Goal: Transaction & Acquisition: Purchase product/service

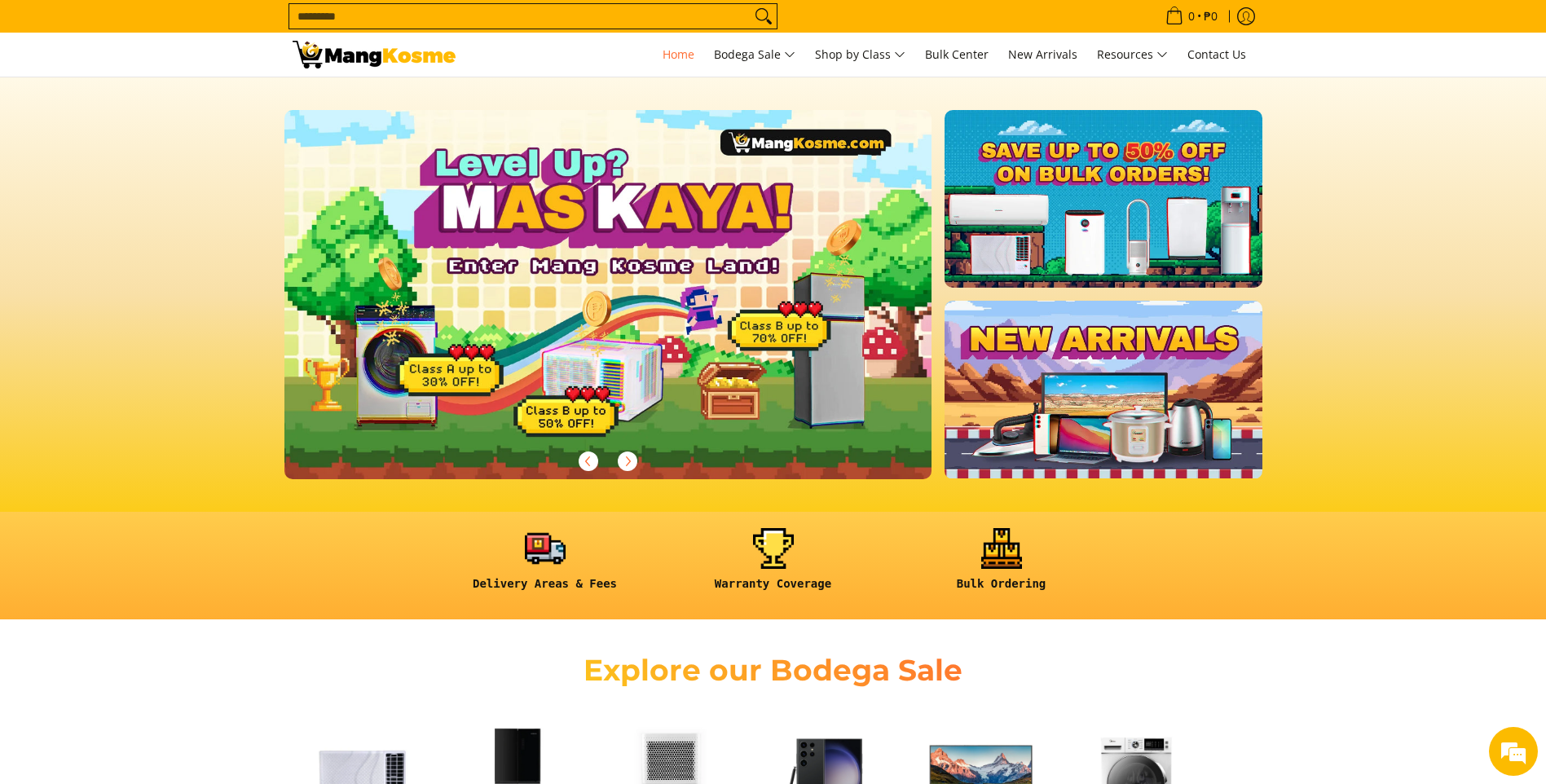
click at [361, 16] on input "Search..." at bounding box center [520, 16] width 461 height 25
type input "*"
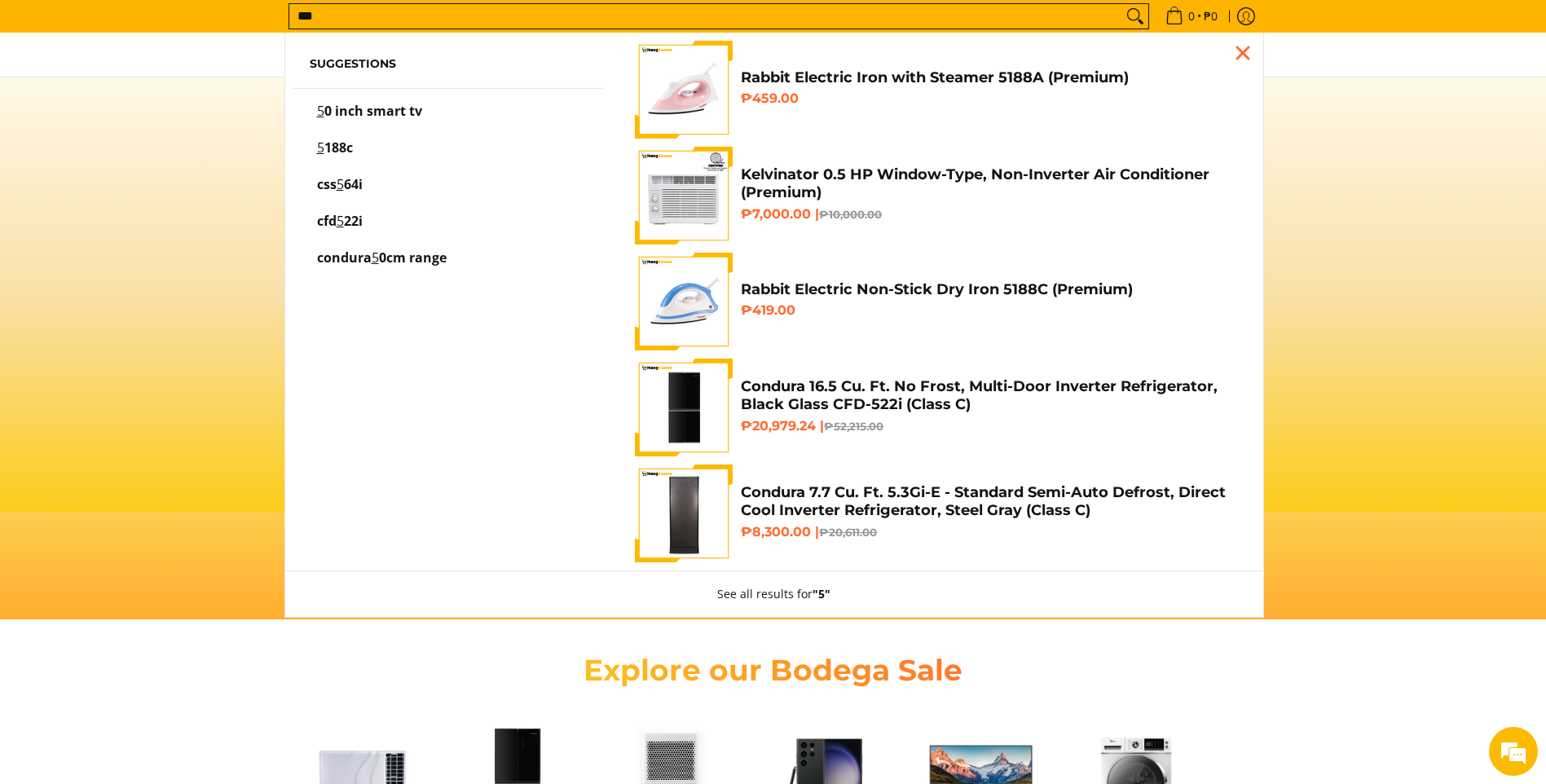
scroll to position [0, 648]
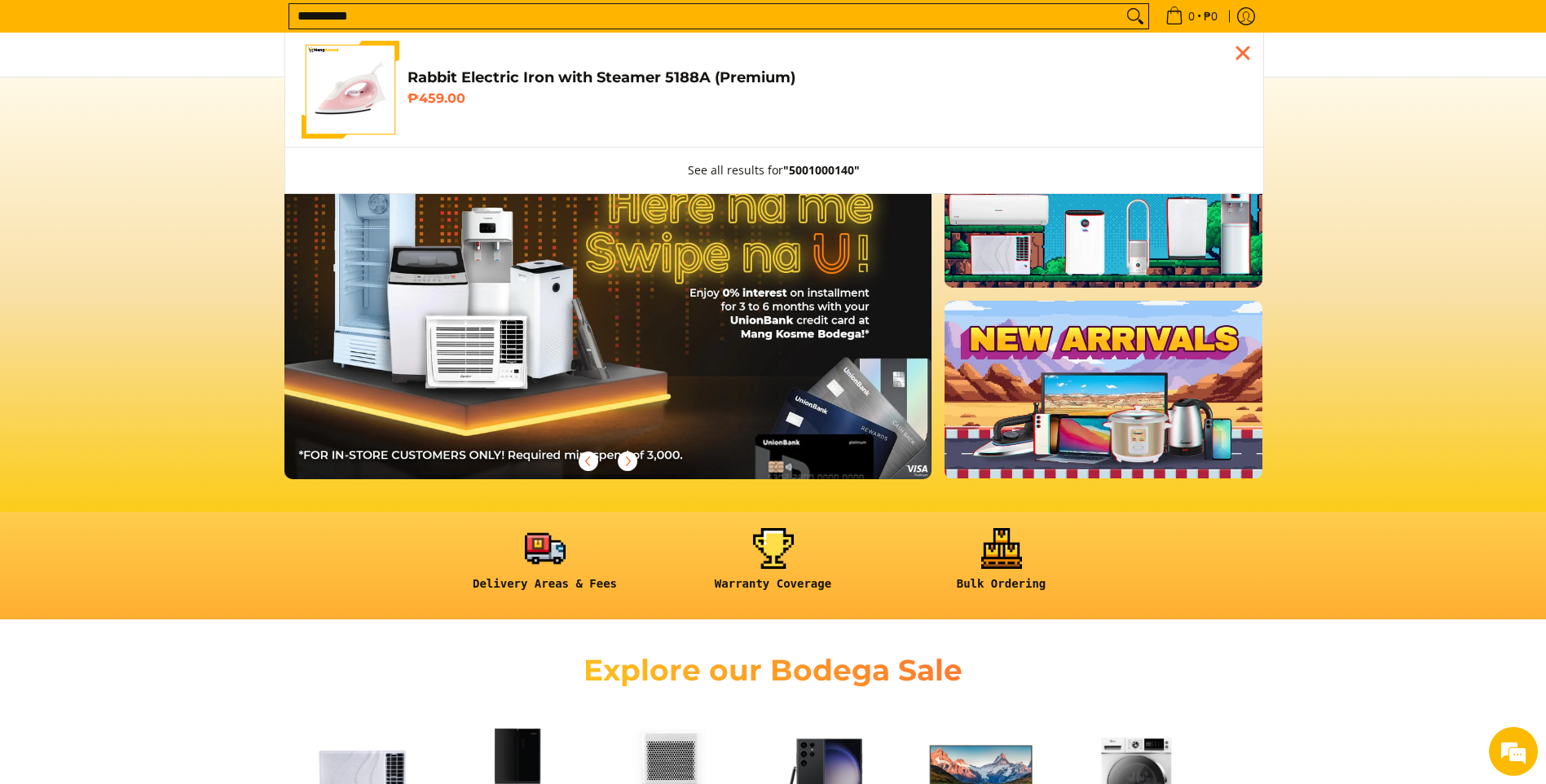
type input "**********"
click at [444, 90] on span "Rabbit Electric Iron with Steamer 5188A (Premium) ₱459.00" at bounding box center [828, 90] width 840 height 43
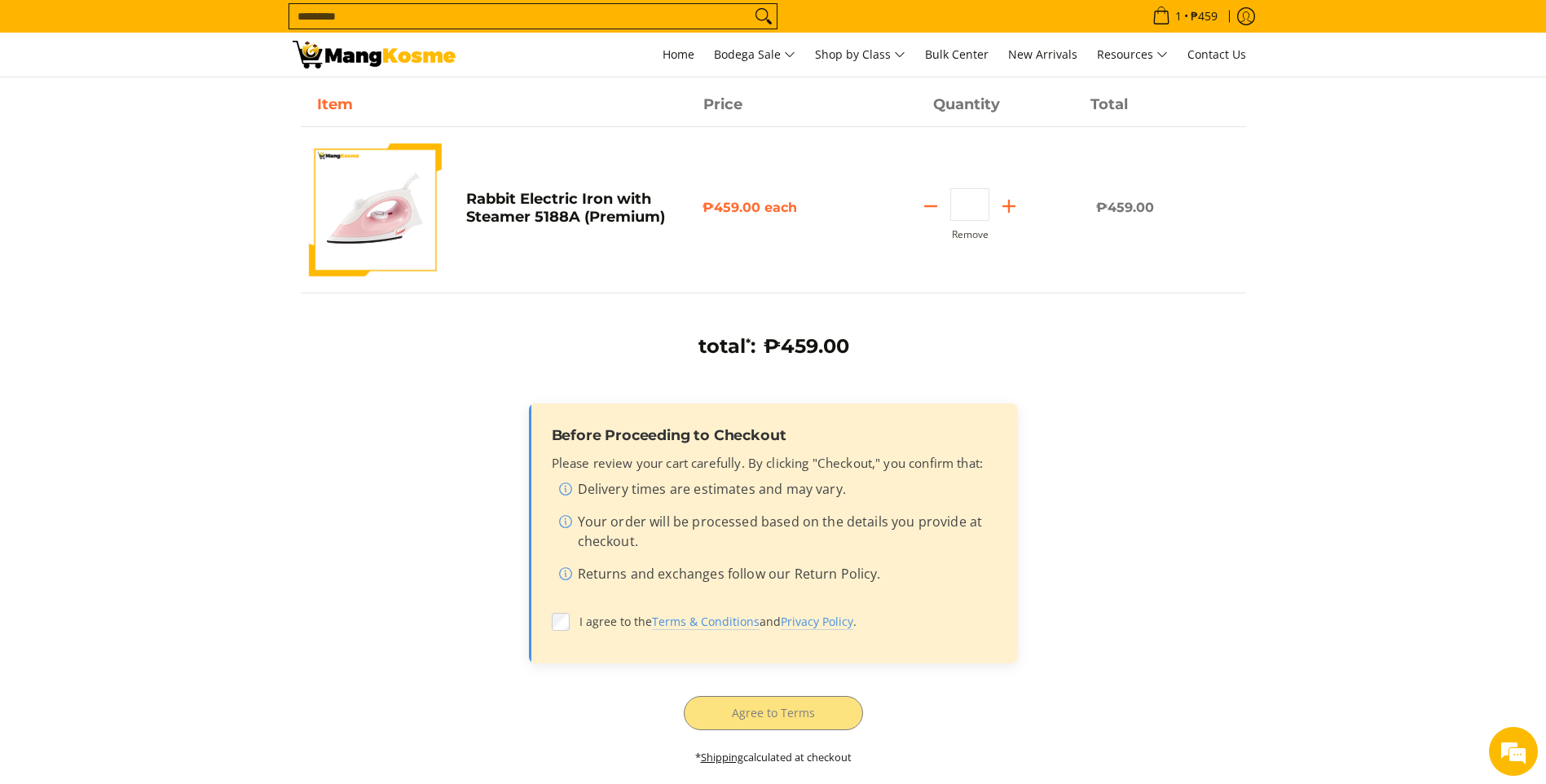
scroll to position [163, 0]
click at [571, 616] on label "I agree to the Terms & Conditions and Privacy Policy ." at bounding box center [773, 620] width 444 height 31
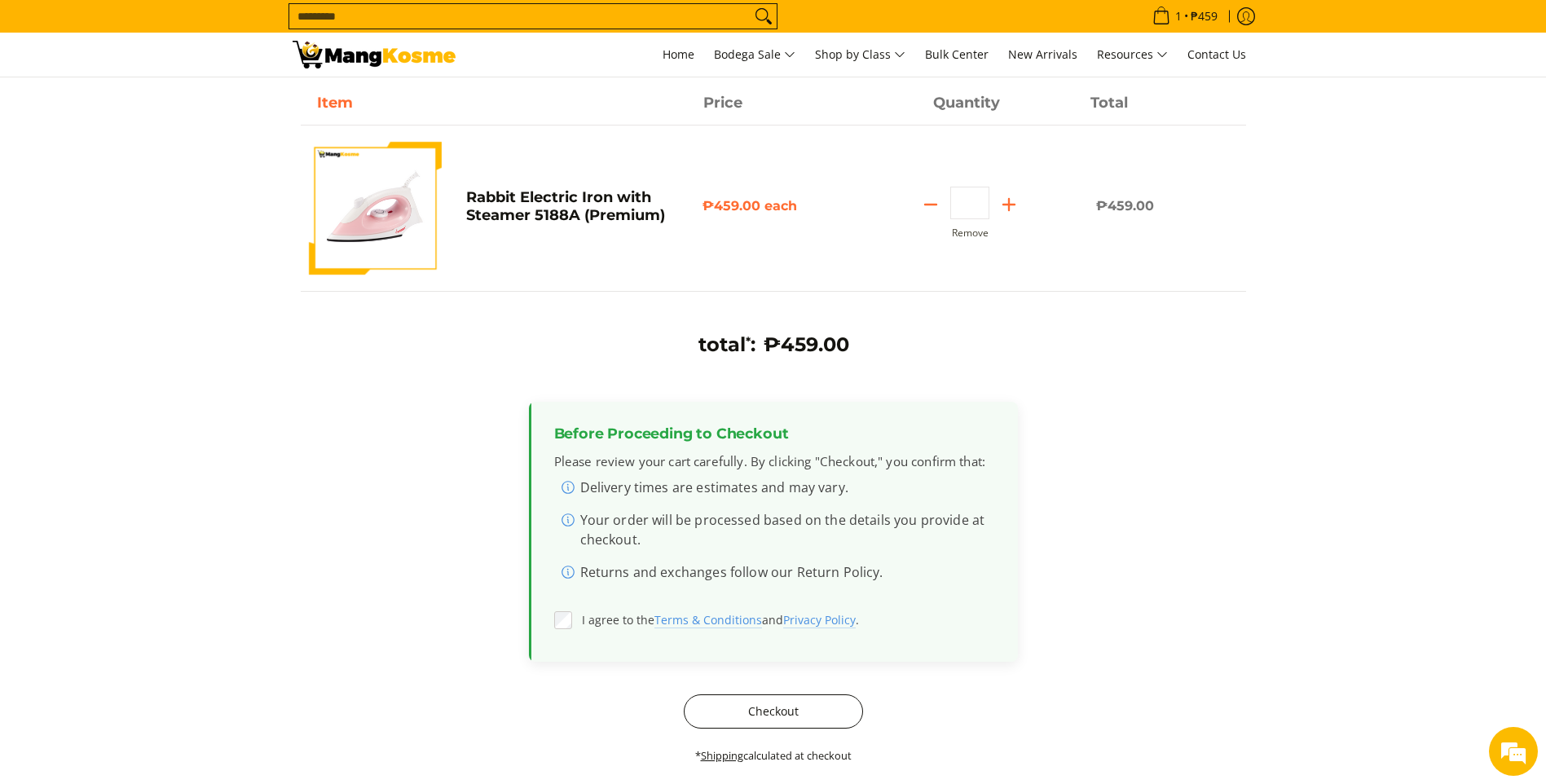
click at [744, 706] on button "Checkout" at bounding box center [773, 711] width 179 height 34
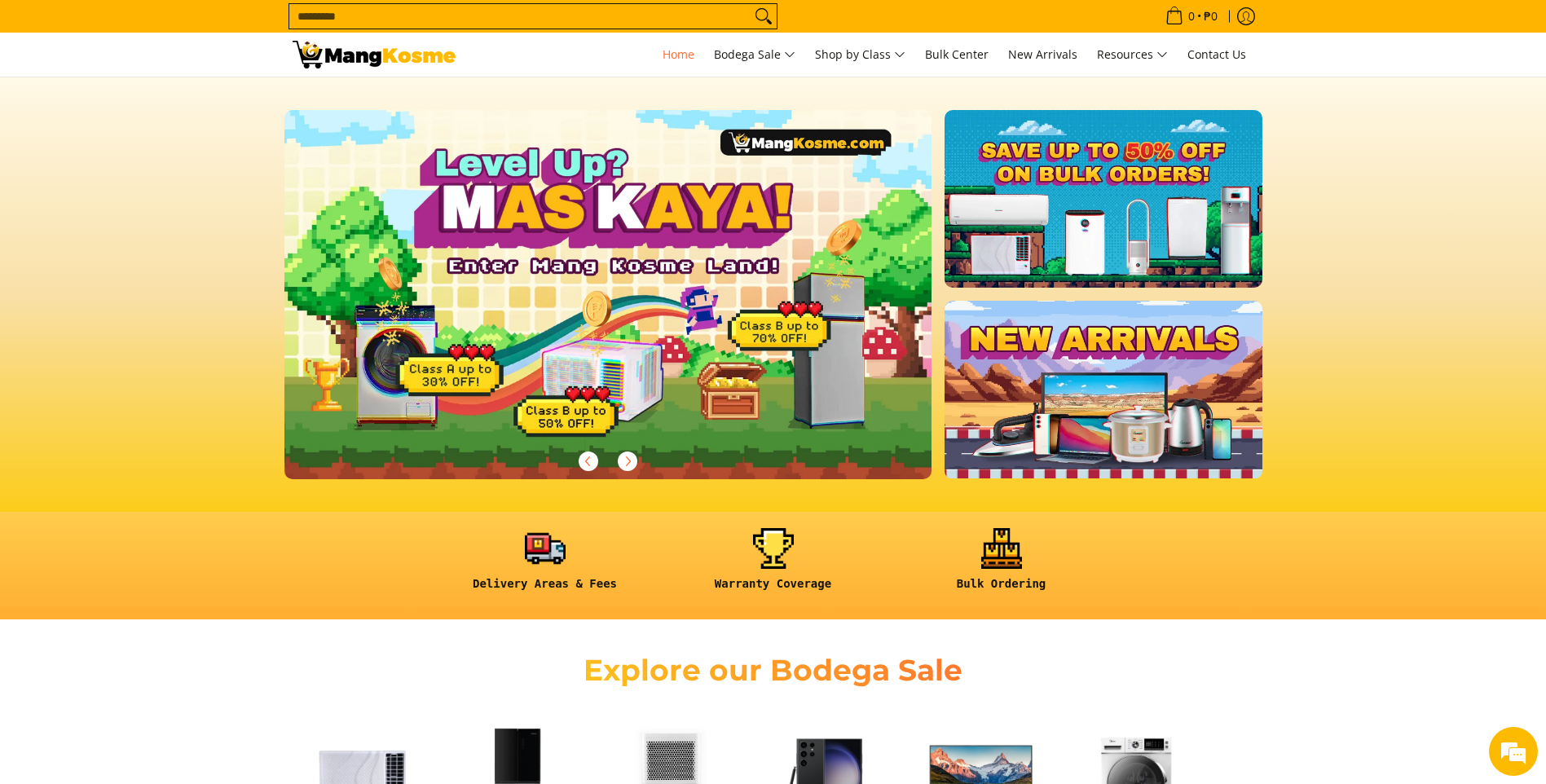
click at [365, 16] on input "Search..." at bounding box center [520, 16] width 461 height 25
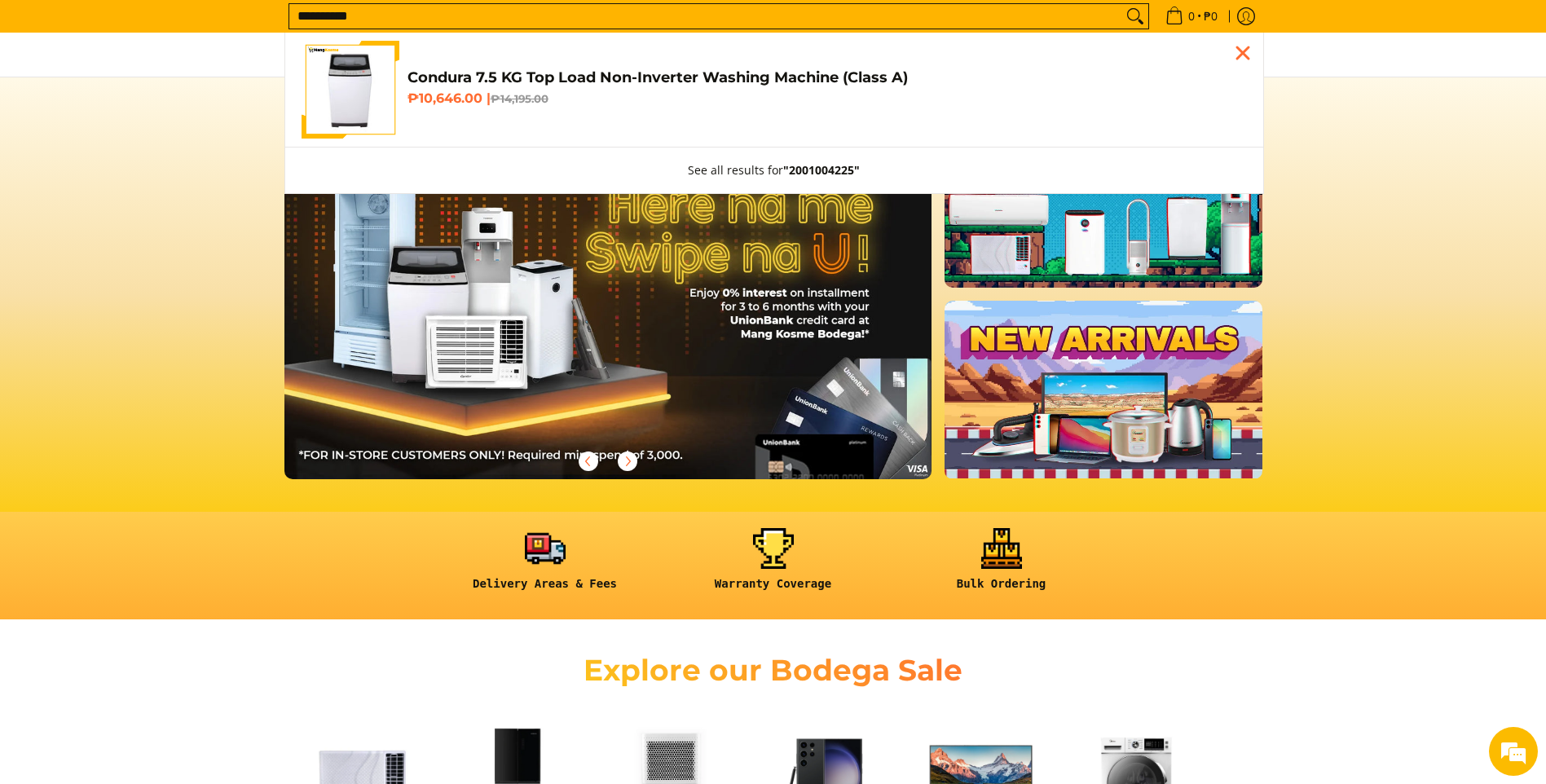
type input "**********"
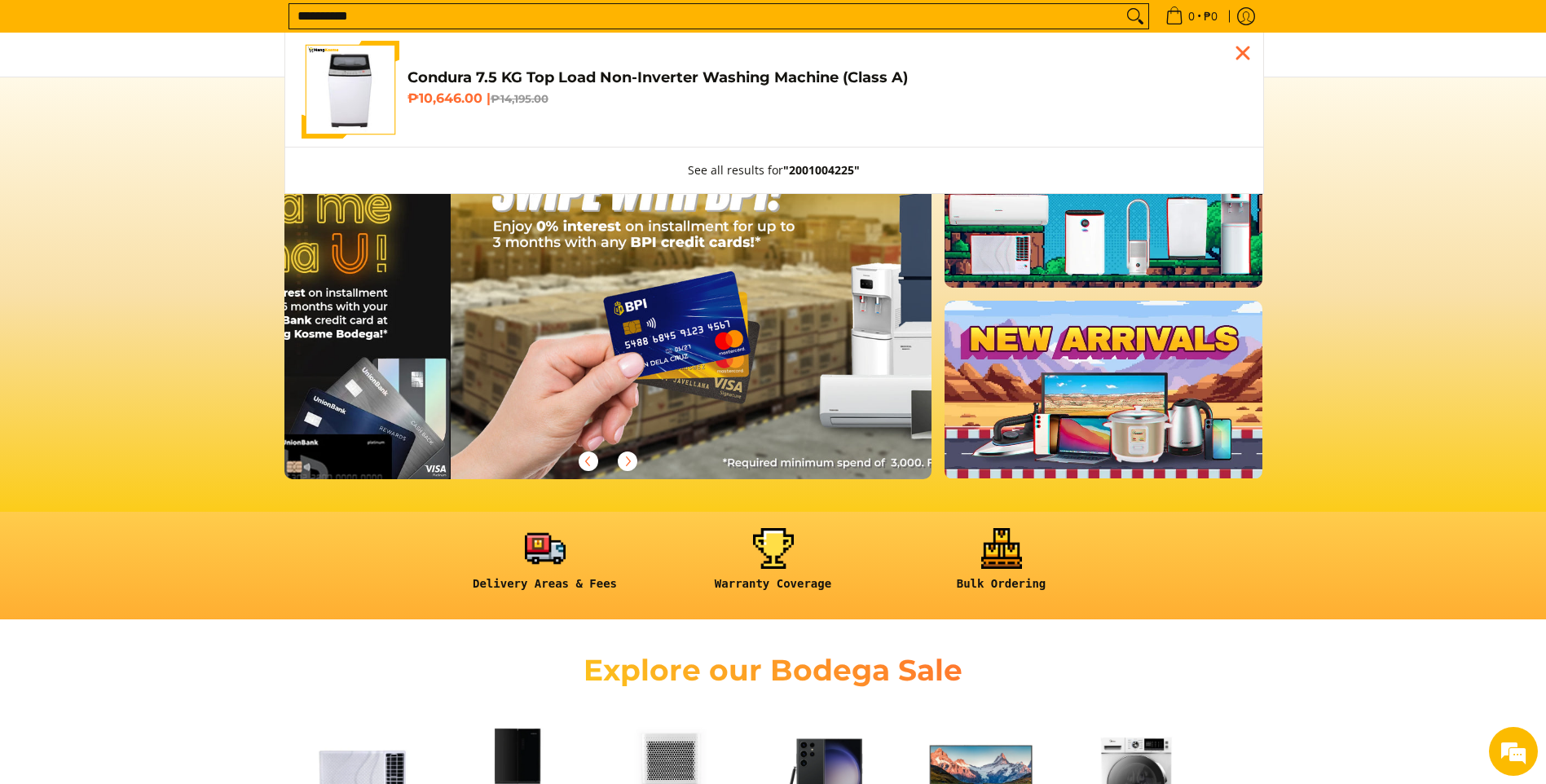
click at [422, 115] on link "Condura 7.5 KG Top Load Non-Inverter Washing Machine (Class A) ₱10,646.00 | ₱14…" at bounding box center [774, 89] width 946 height 97
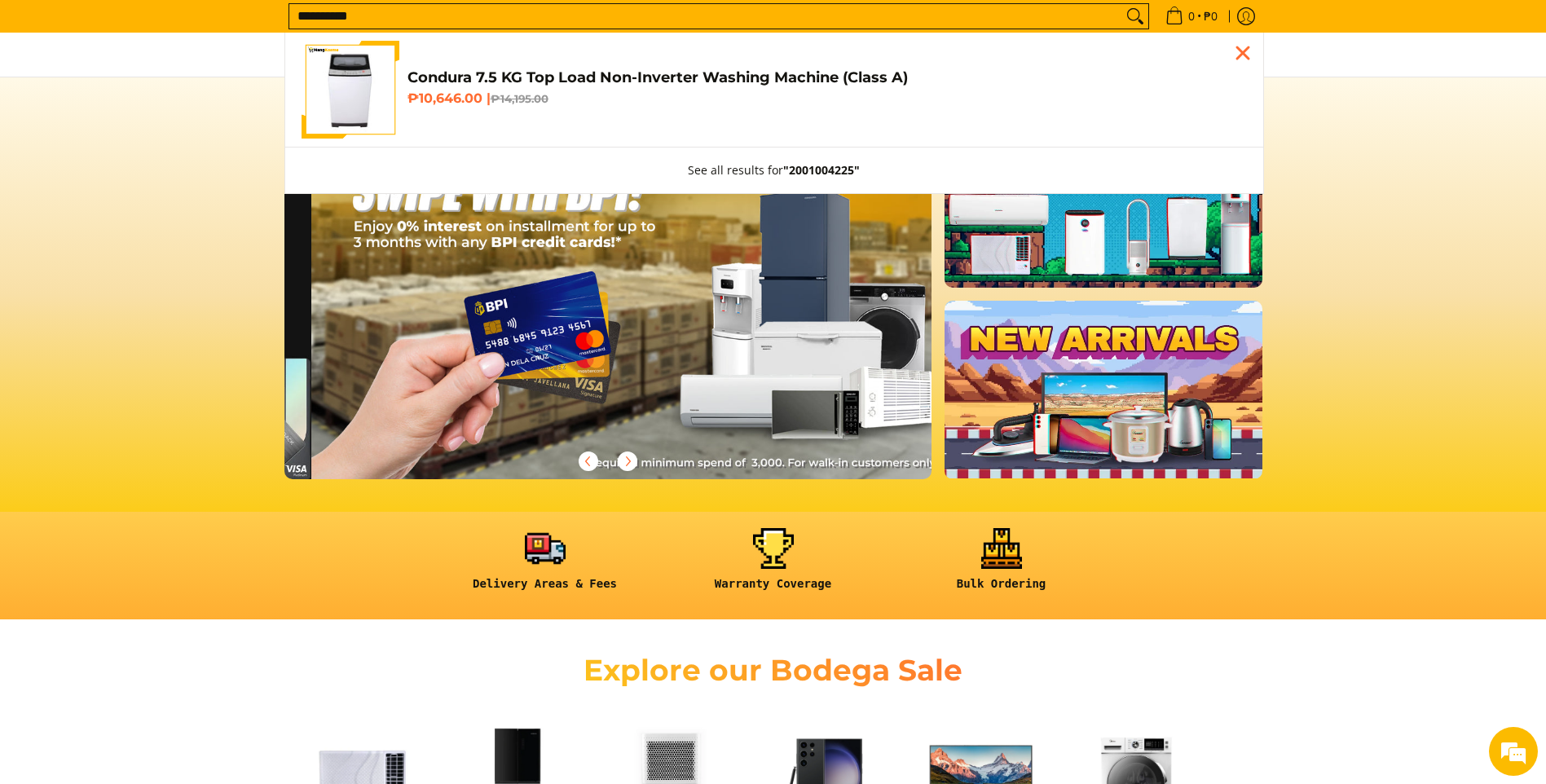
scroll to position [0, 1296]
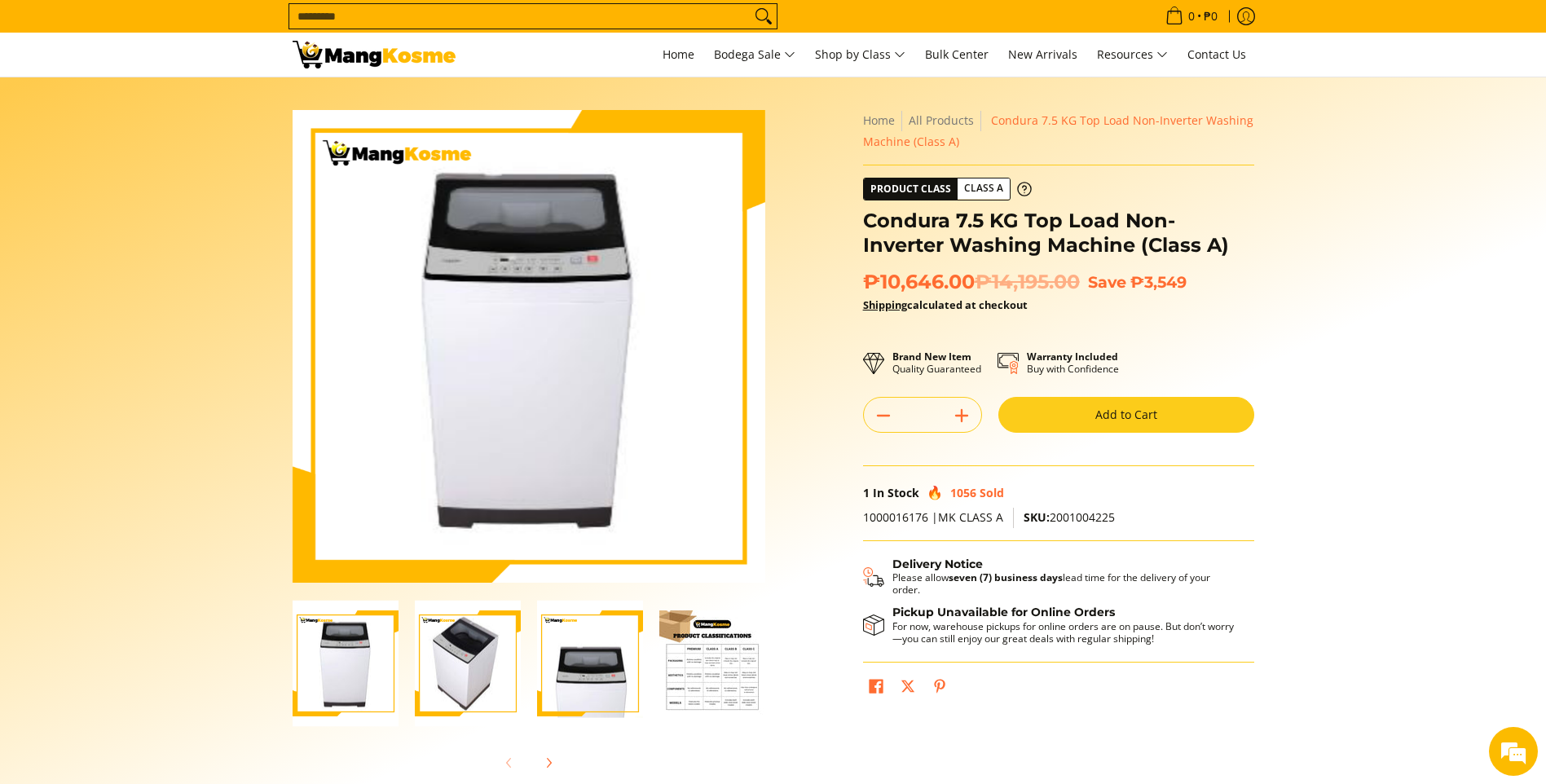
click at [1083, 412] on button "Add to Cart" at bounding box center [1126, 414] width 256 height 36
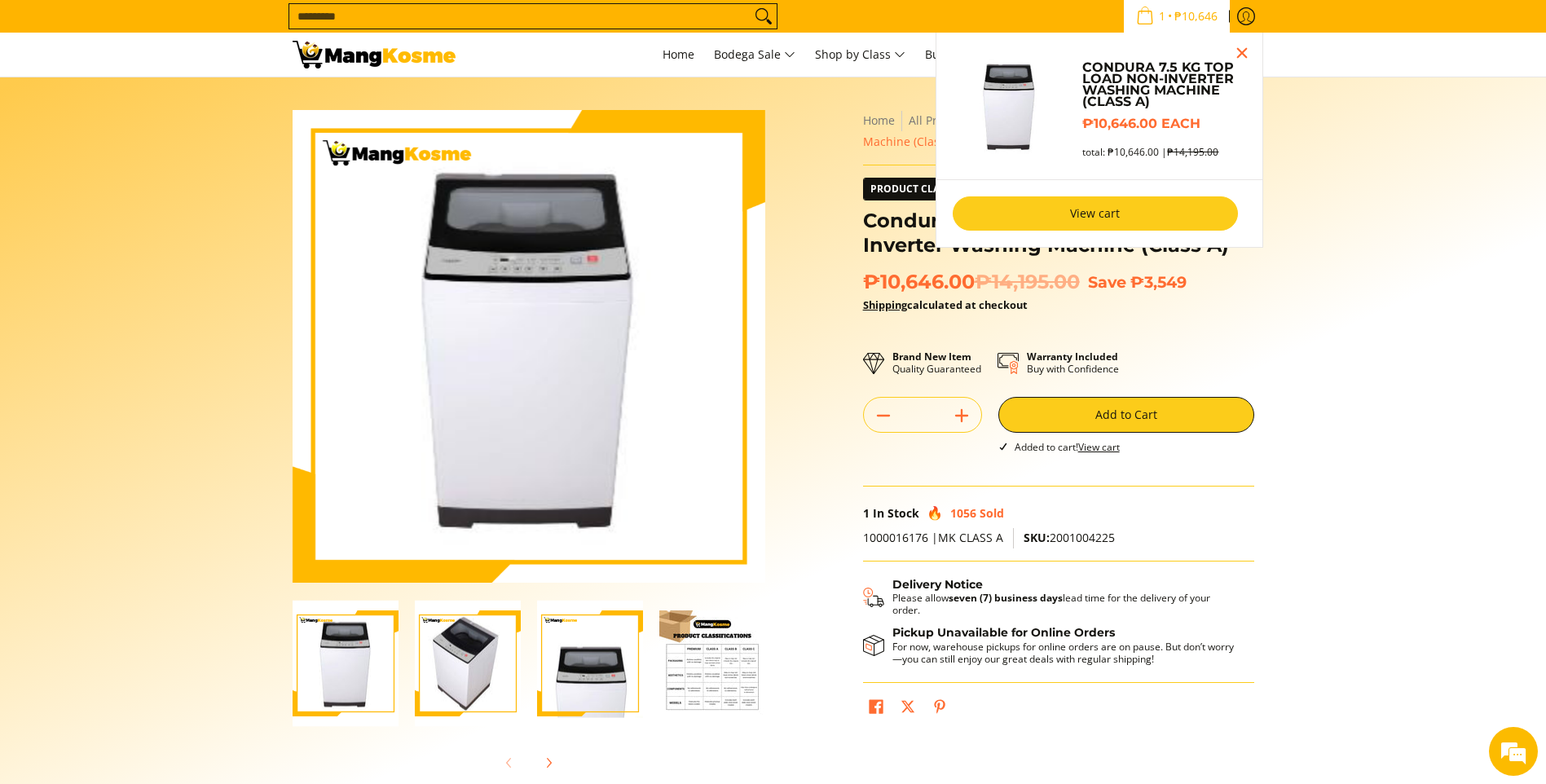
click at [1126, 214] on link "View cart" at bounding box center [1096, 214] width 285 height 34
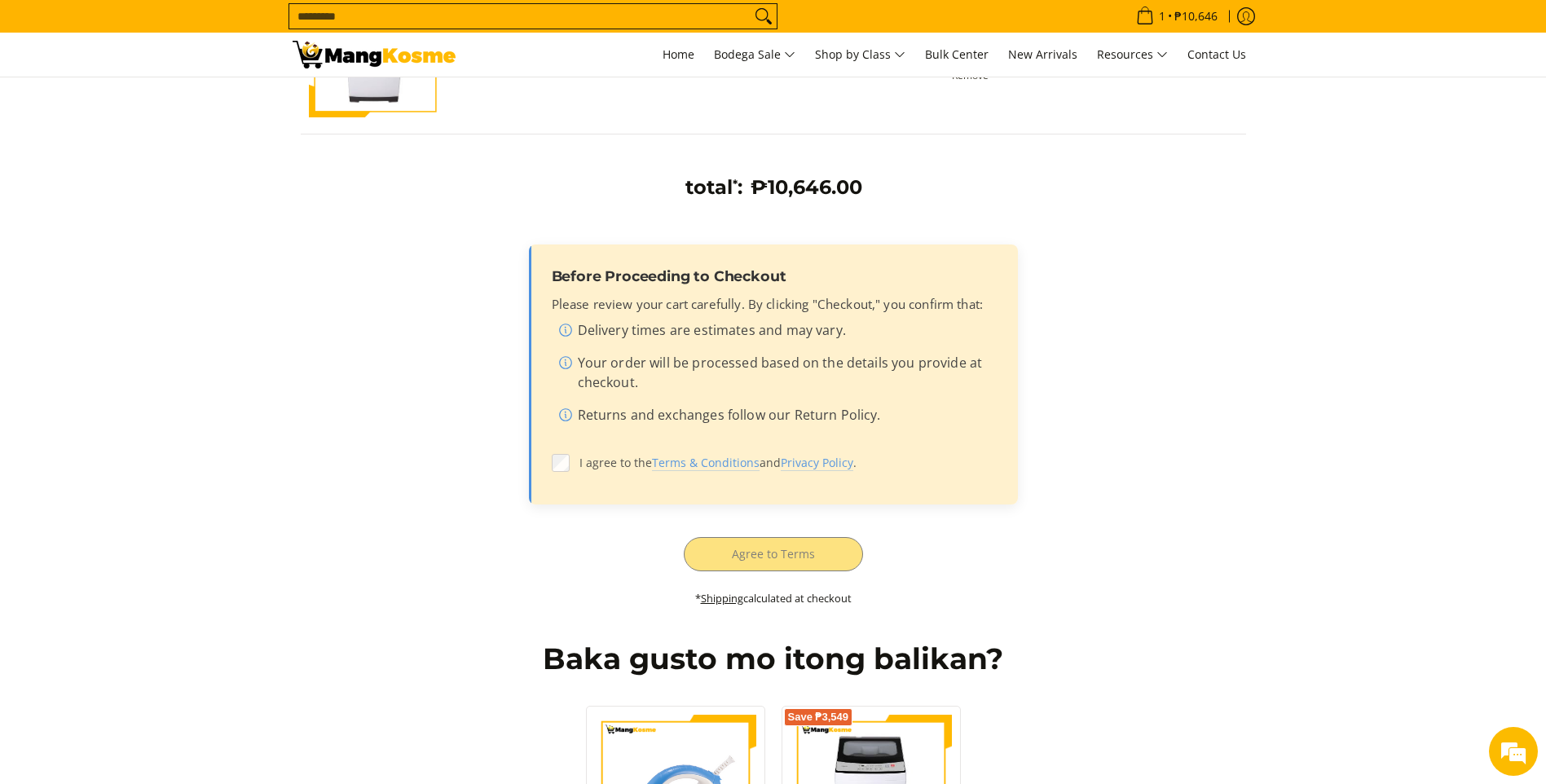
scroll to position [408, 0]
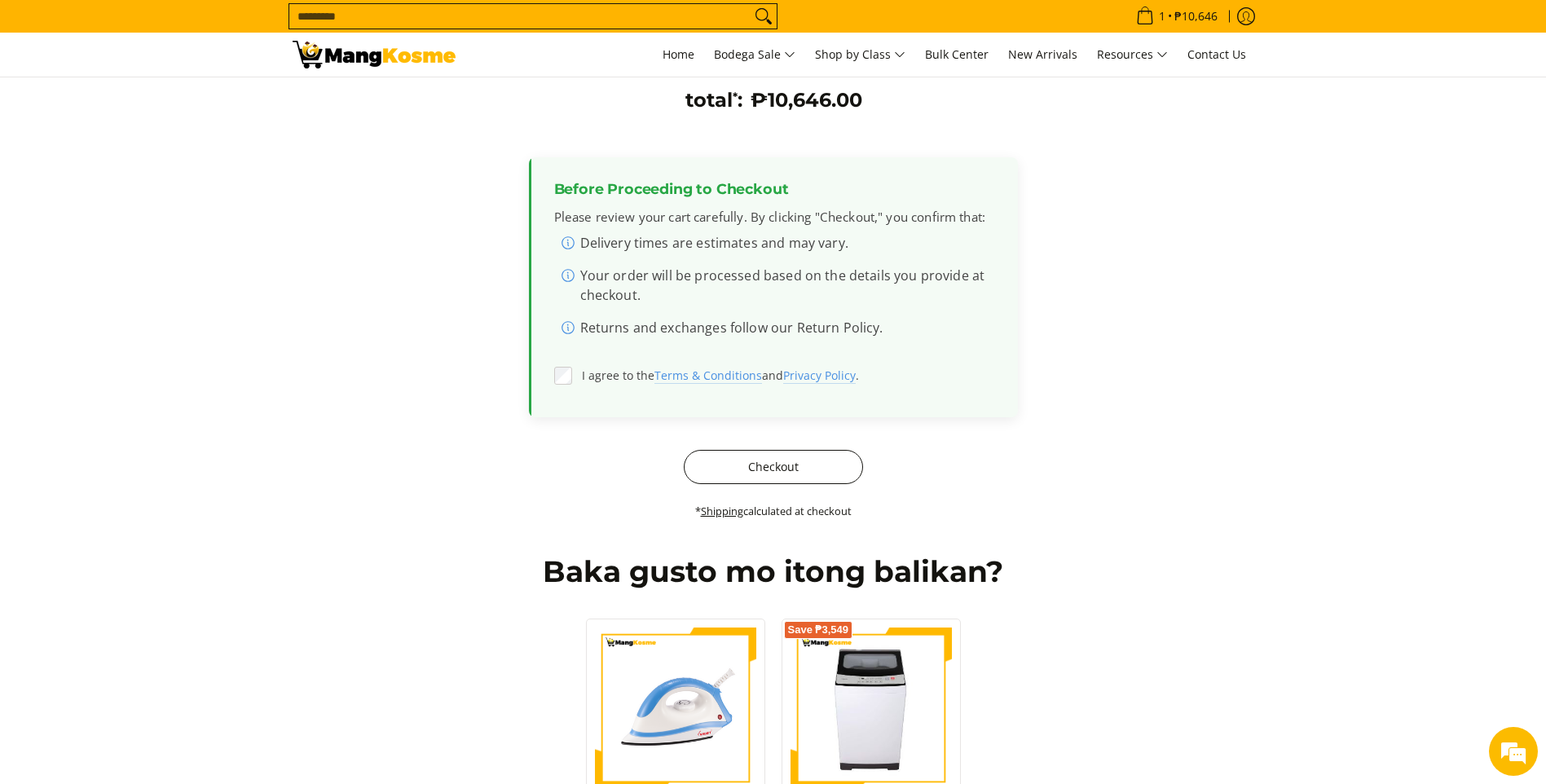
click at [743, 471] on button "Checkout" at bounding box center [773, 467] width 179 height 34
